Goal: Book appointment/travel/reservation

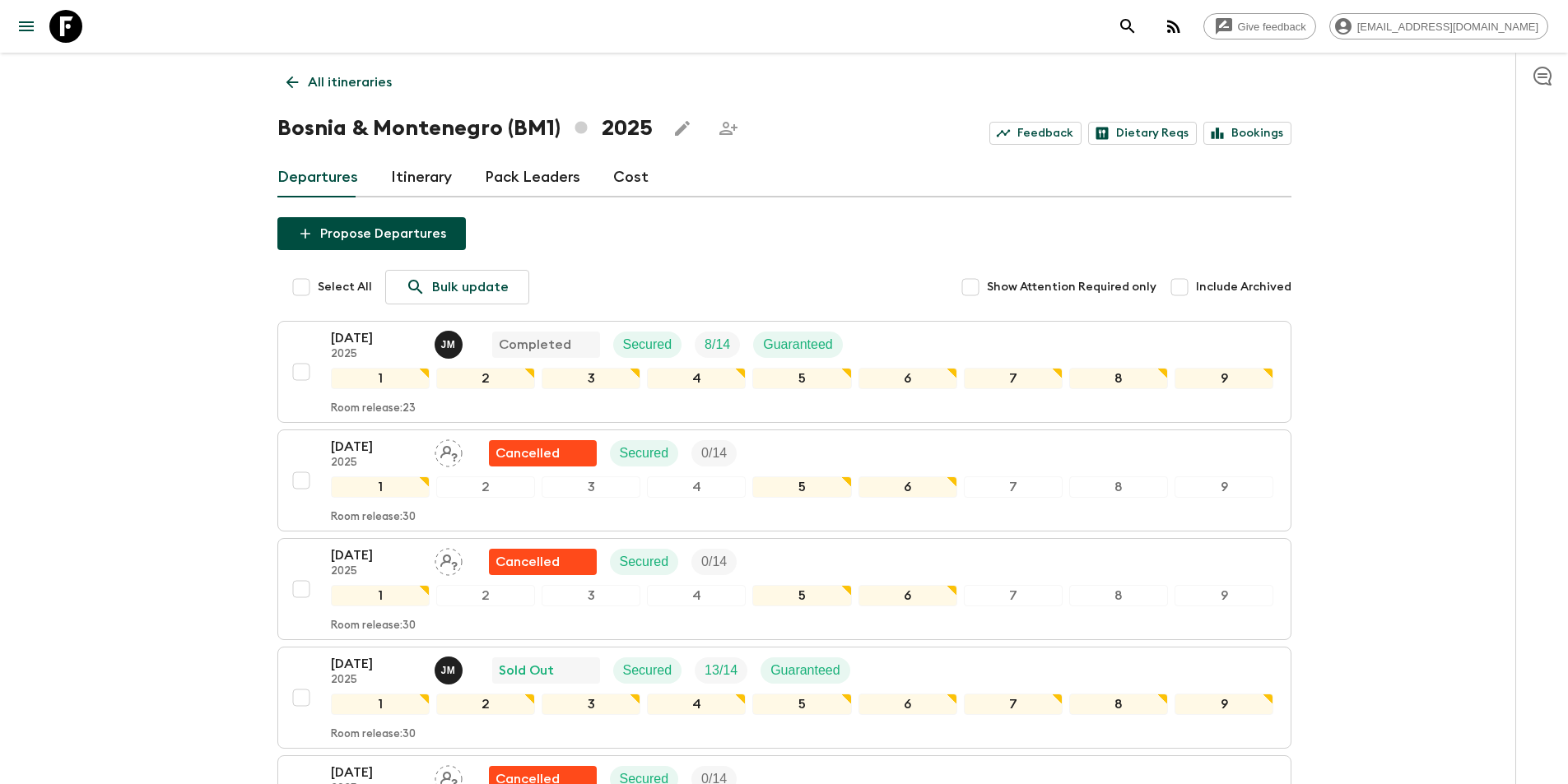
click at [313, 80] on p "All itineraries" at bounding box center [350, 82] width 84 height 20
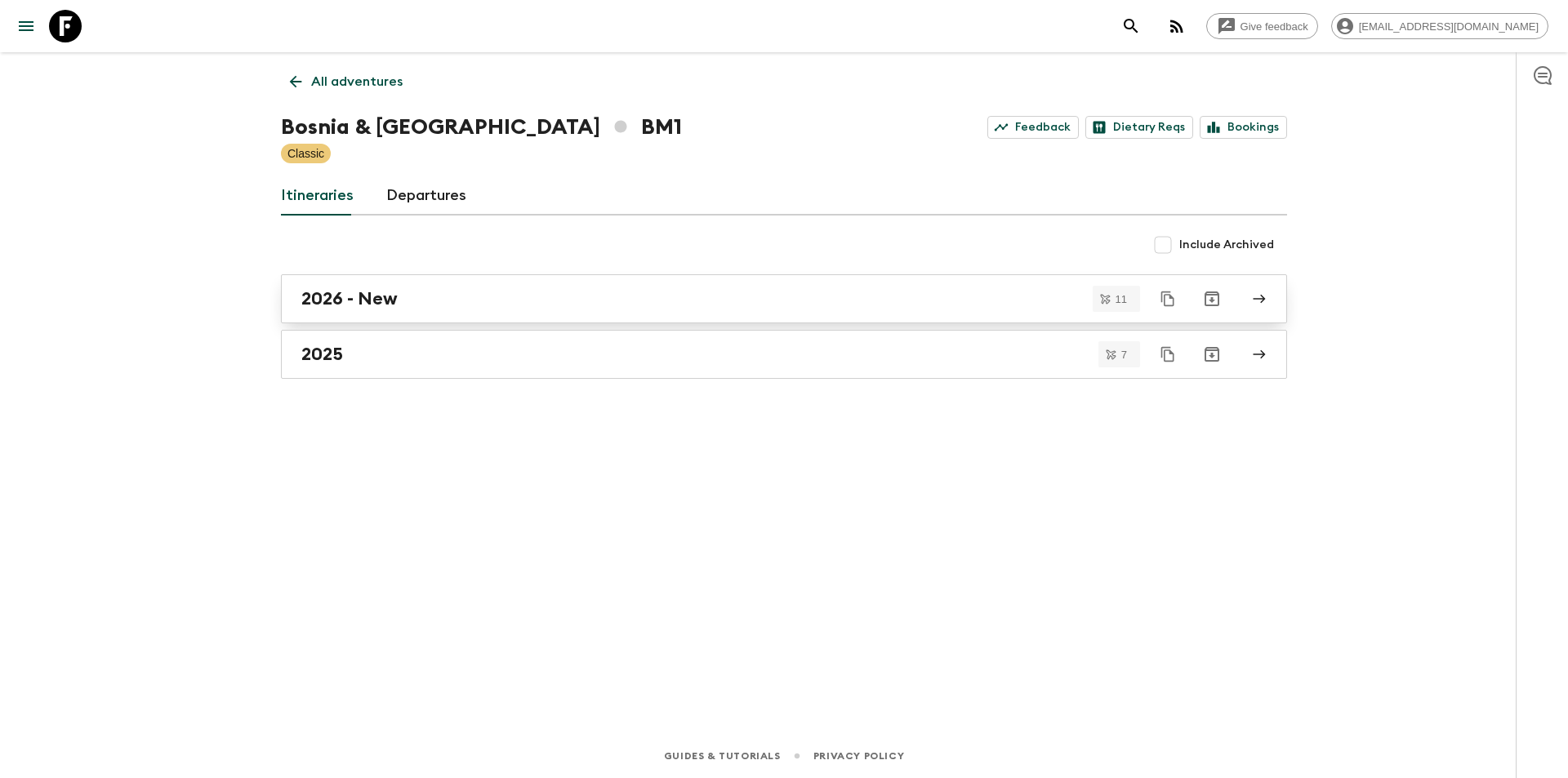
click at [379, 300] on h2 "2026 - New" at bounding box center [349, 298] width 96 height 21
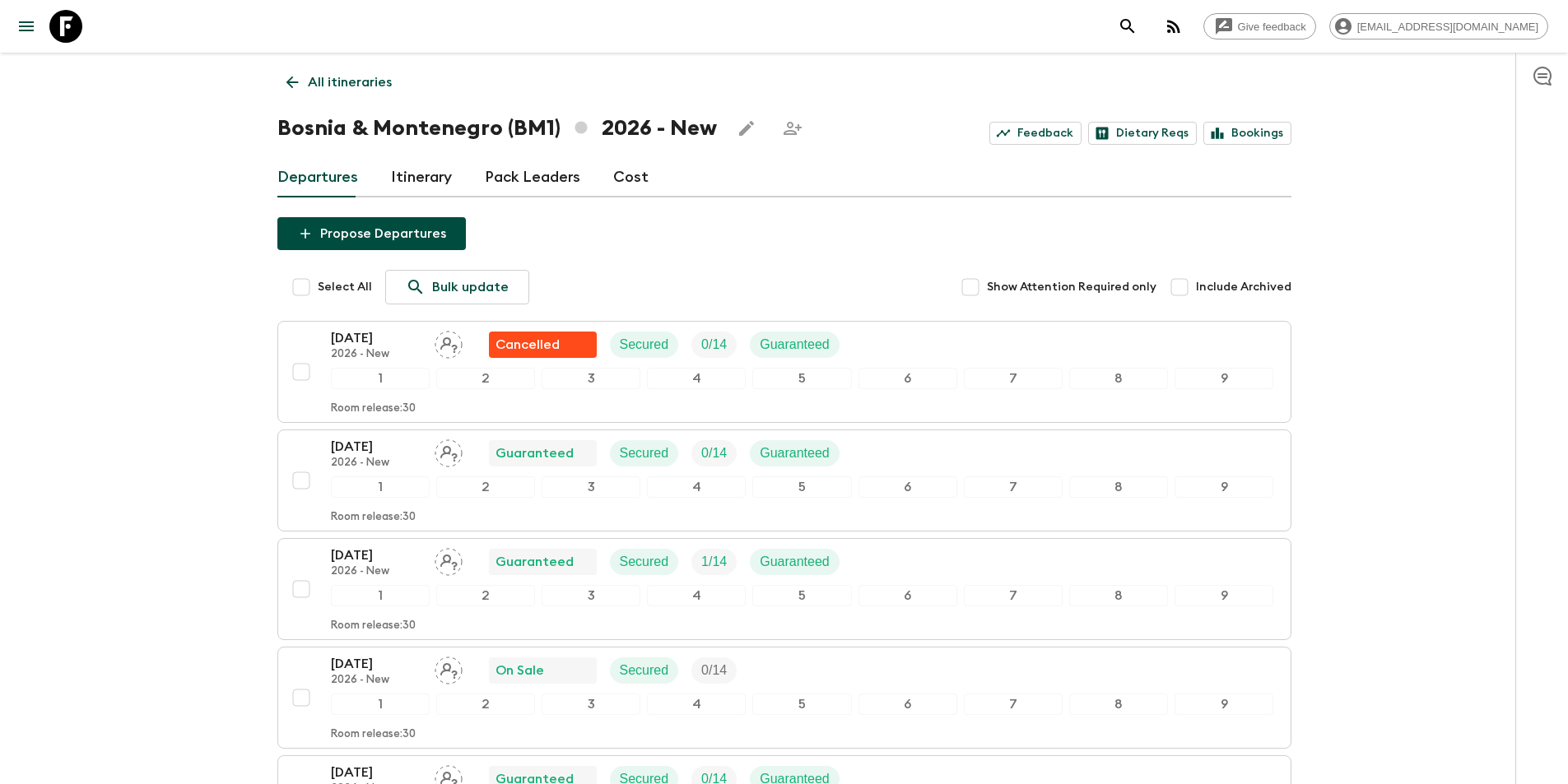
click at [322, 76] on p "All itineraries" at bounding box center [350, 82] width 84 height 20
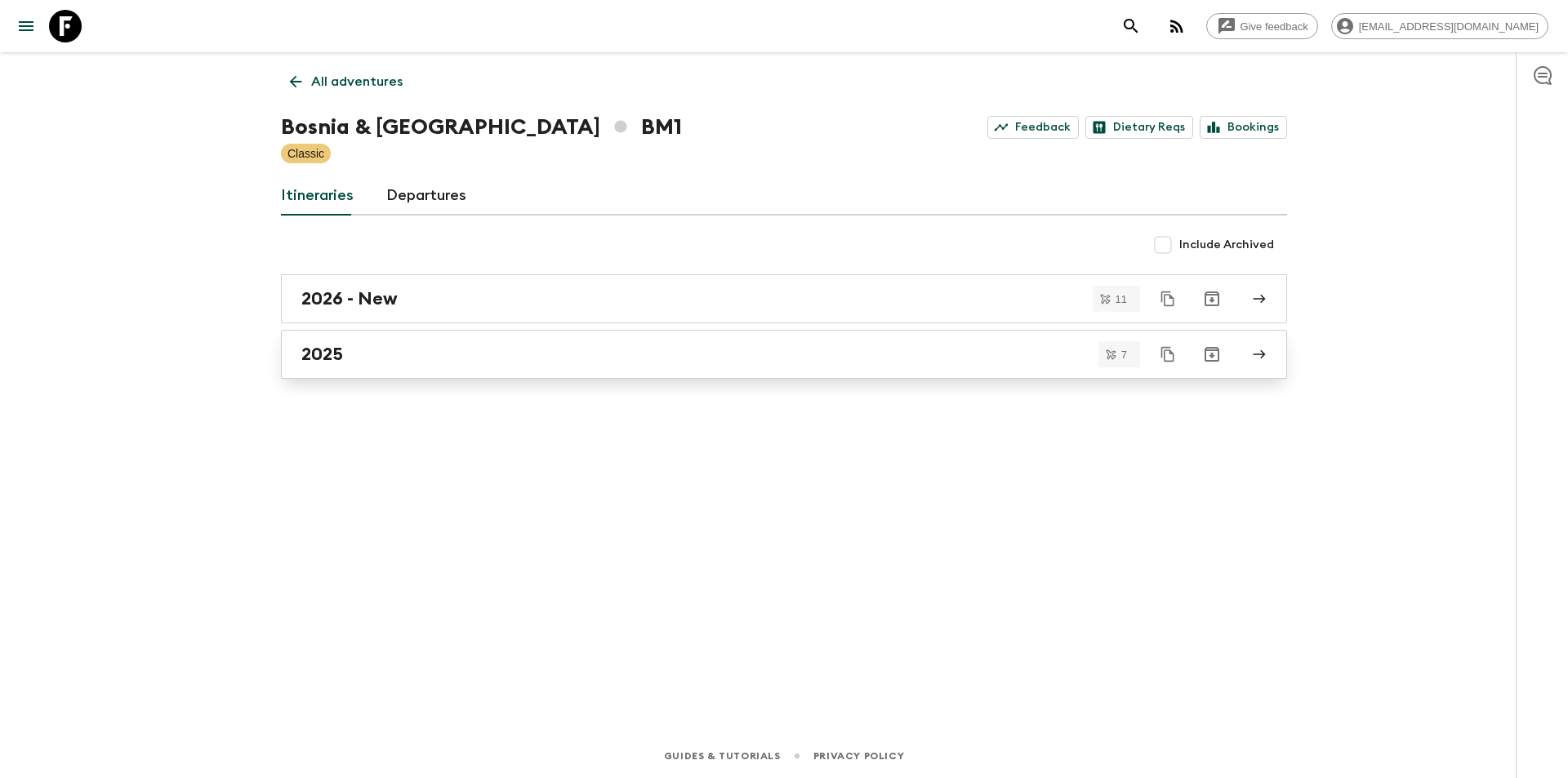
click at [425, 351] on div "2025" at bounding box center [768, 354] width 935 height 21
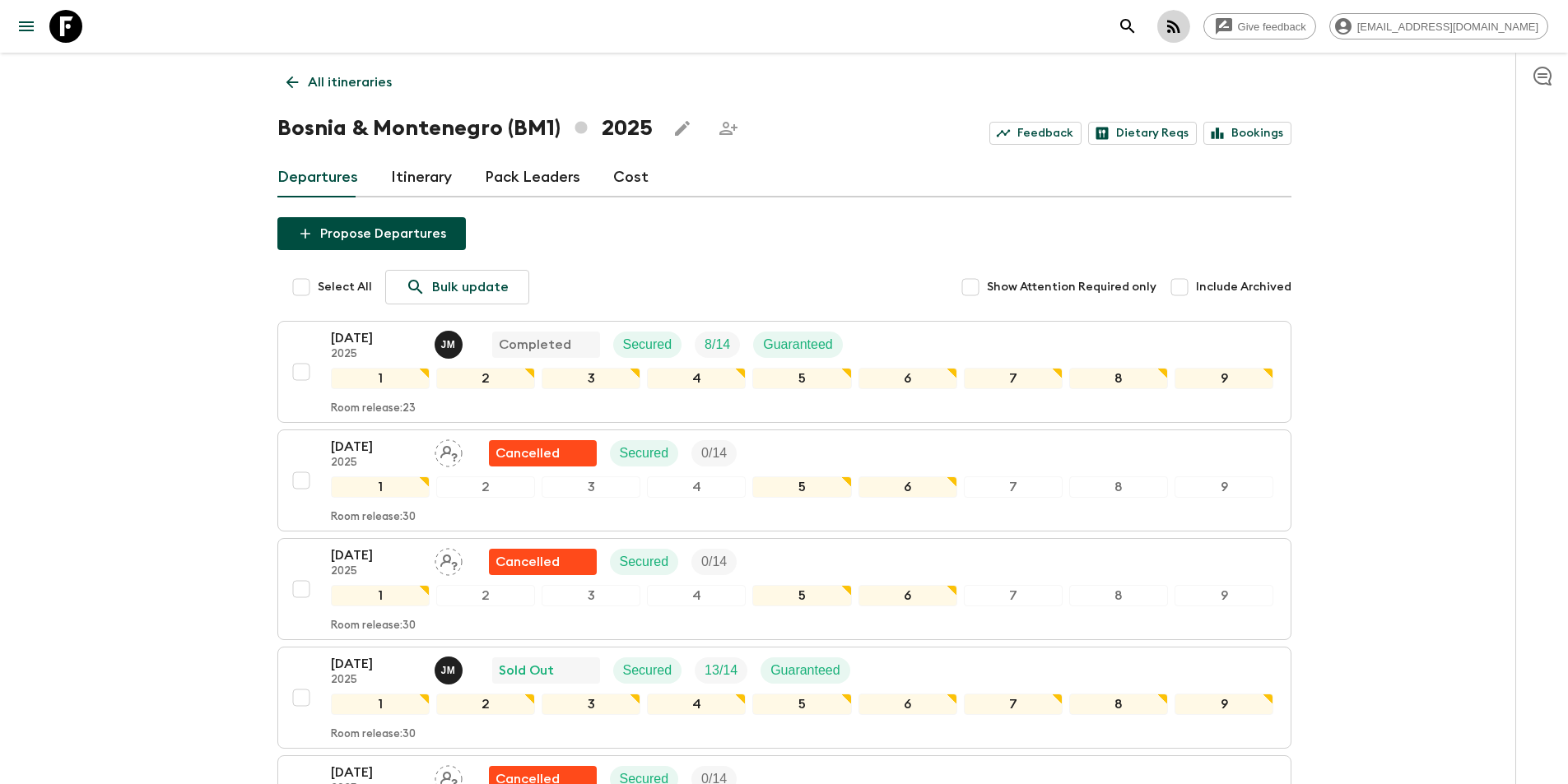
click at [1183, 34] on icon "button" at bounding box center [1174, 26] width 20 height 20
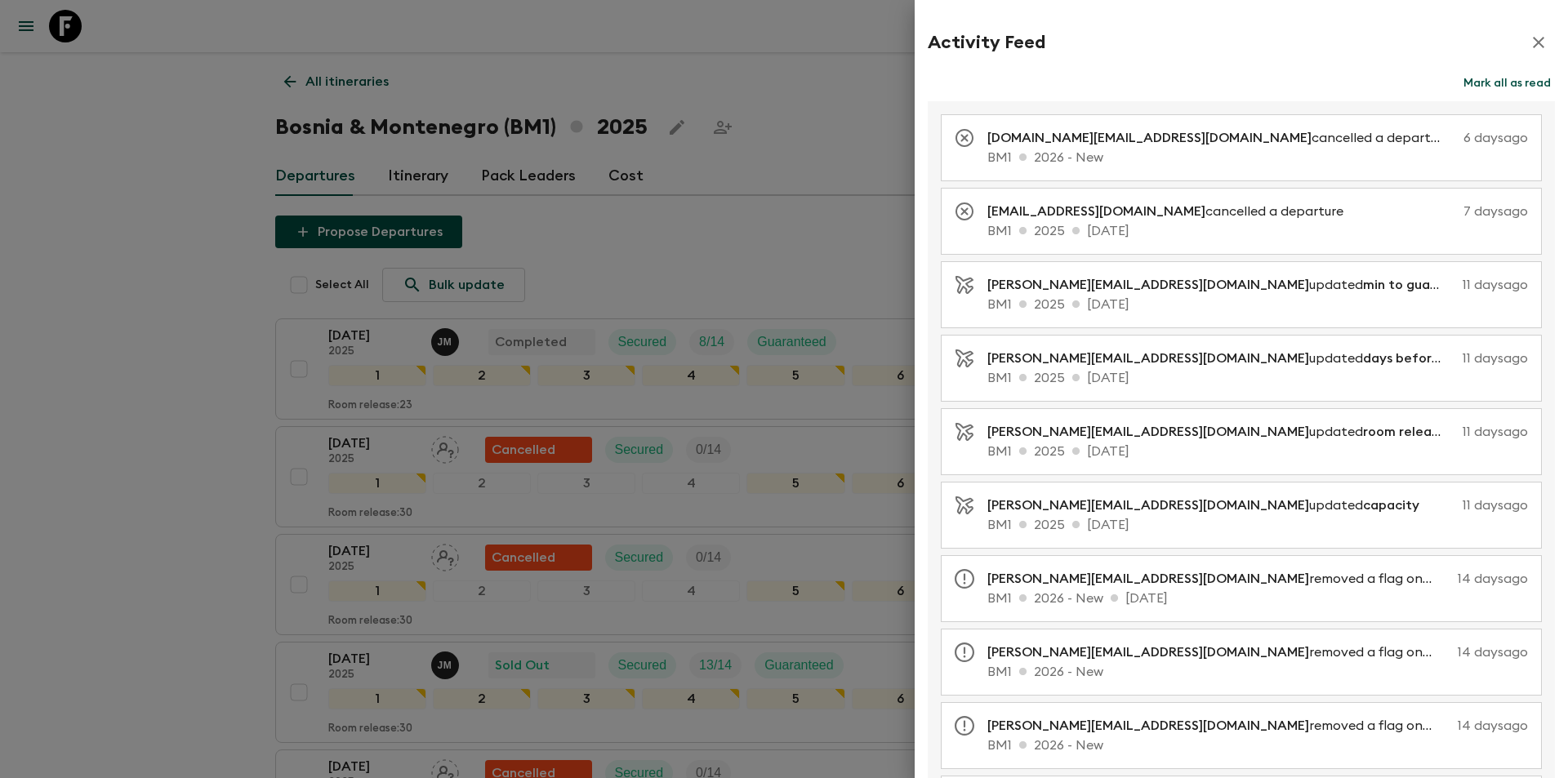
click at [145, 173] on div at bounding box center [784, 389] width 1568 height 778
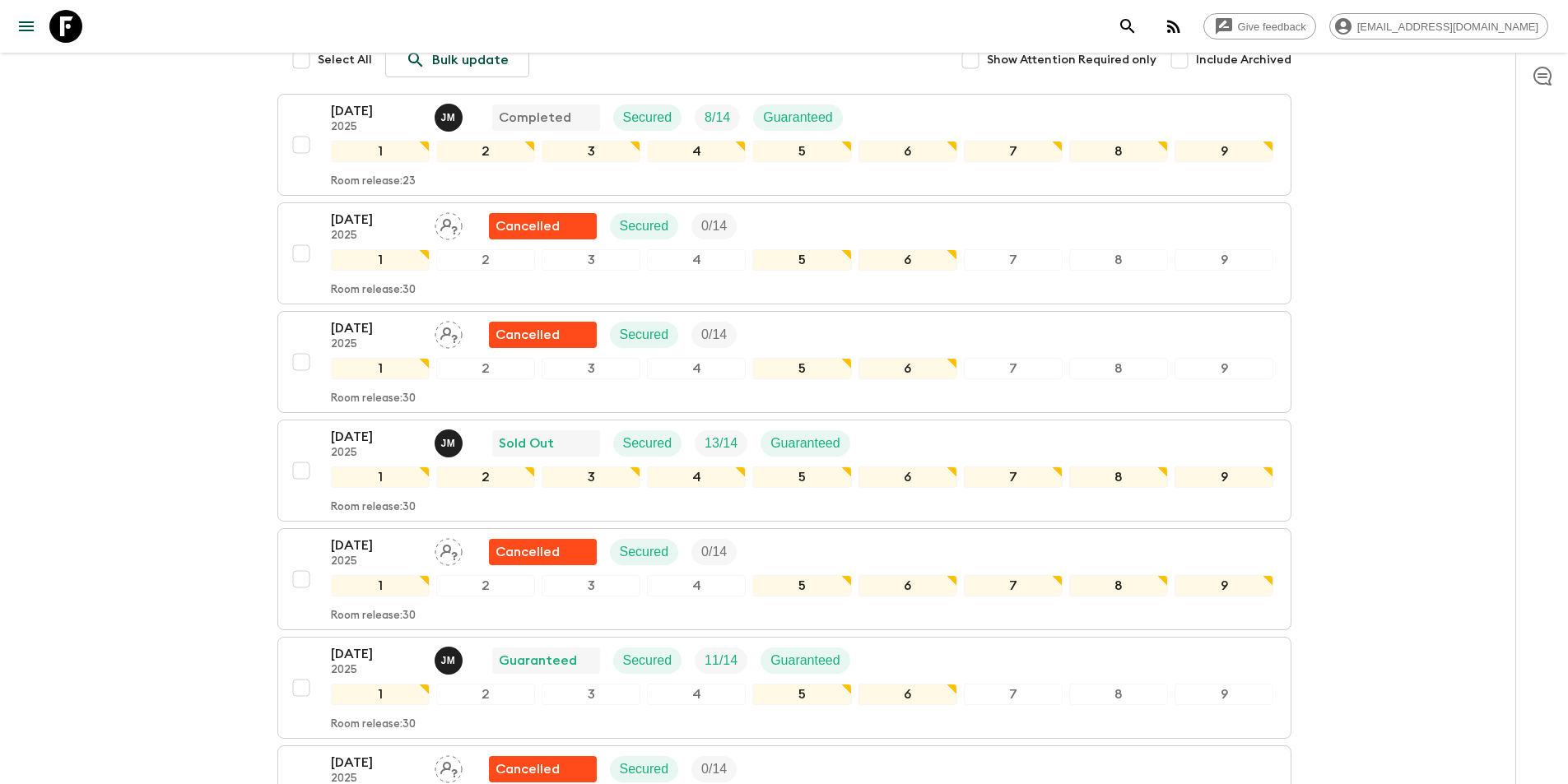
scroll to position [440, 0]
